Goal: Information Seeking & Learning: Learn about a topic

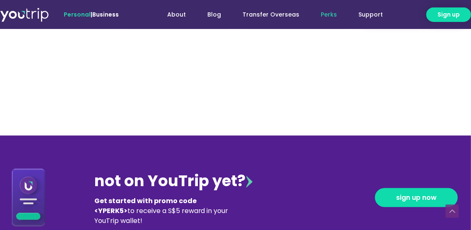
scroll to position [808, 0]
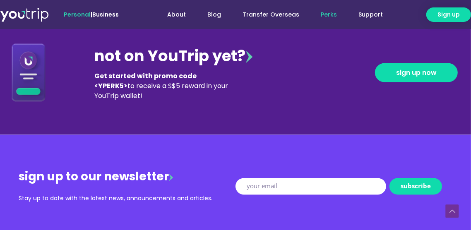
scroll to position [935, 0]
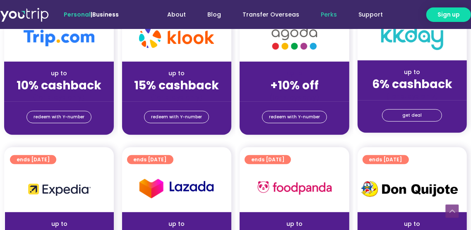
scroll to position [242, 0]
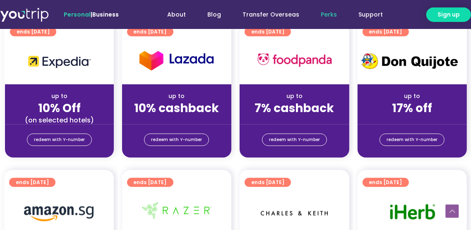
scroll to position [373, 0]
